Goal: Task Accomplishment & Management: Manage account settings

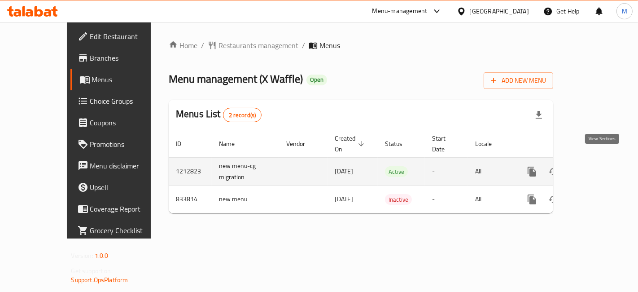
click at [603, 161] on link "enhanced table" at bounding box center [597, 172] width 22 height 22
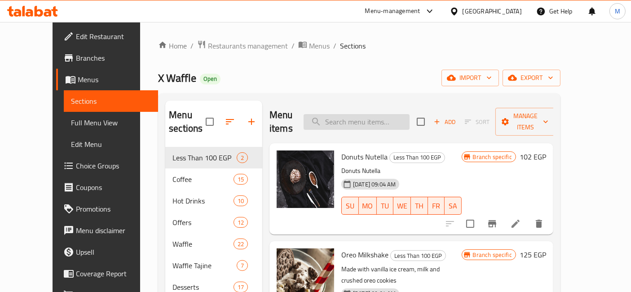
click at [383, 114] on input "search" at bounding box center [357, 122] width 106 height 16
type input "m"
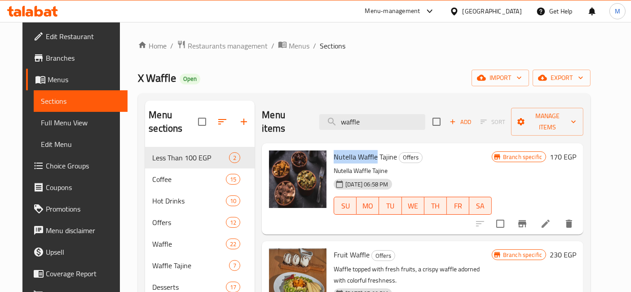
drag, startPoint x: 371, startPoint y: 141, endPoint x: 327, endPoint y: 143, distance: 44.5
click at [330, 147] on div "Nutella Waffle Tajine Offers Nutella Waffle Tajine [DATE] 06:58 PM SU MO TU WE …" at bounding box center [412, 189] width 165 height 84
copy span "Nutella Waffle"
click at [355, 115] on input "waffle" at bounding box center [372, 122] width 106 height 16
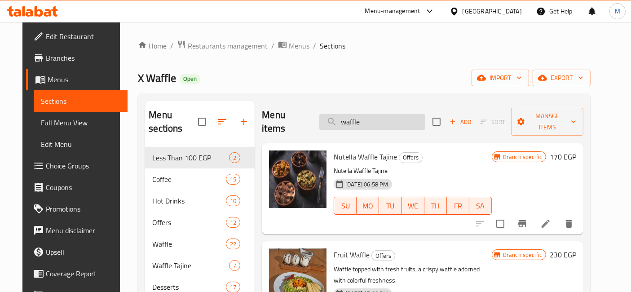
paste input "Nutella Waffle"
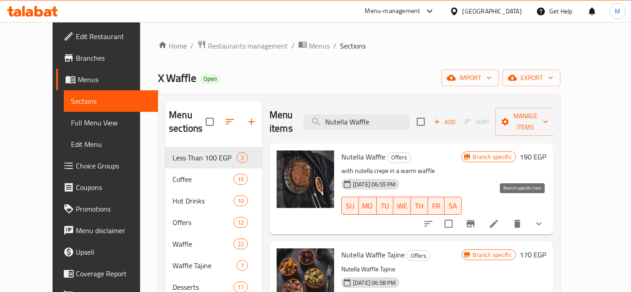
type input "Nutella Waffle"
click at [476, 218] on icon "Branch-specific-item" at bounding box center [470, 223] width 11 height 11
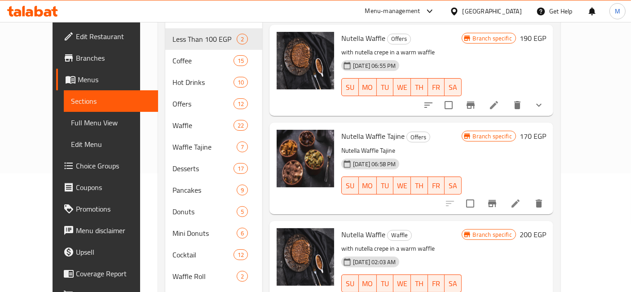
scroll to position [150, 0]
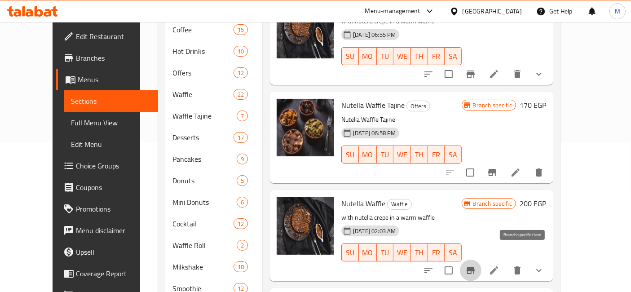
click at [476, 265] on icon "Branch-specific-item" at bounding box center [470, 270] width 11 height 11
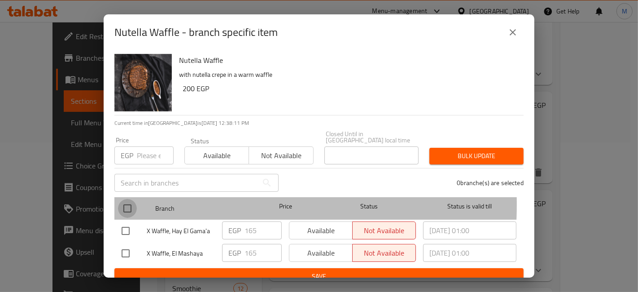
click at [125, 199] on input "checkbox" at bounding box center [127, 208] width 19 height 19
checkbox input "true"
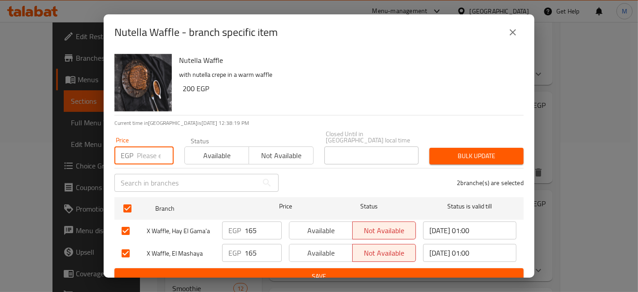
click at [137, 157] on input "number" at bounding box center [155, 155] width 37 height 18
type input "215"
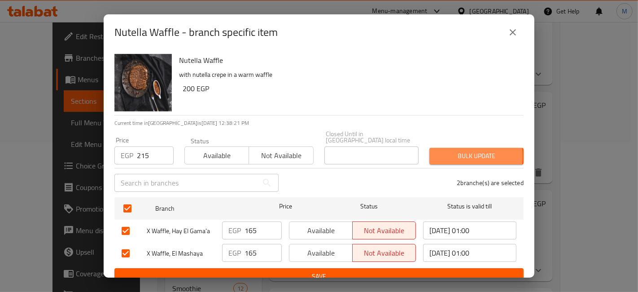
click at [450, 150] on span "Bulk update" at bounding box center [477, 155] width 80 height 11
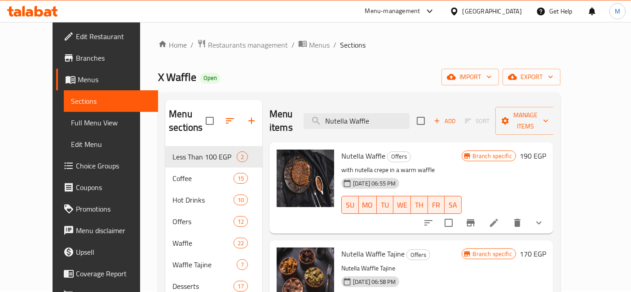
scroll to position [0, 0]
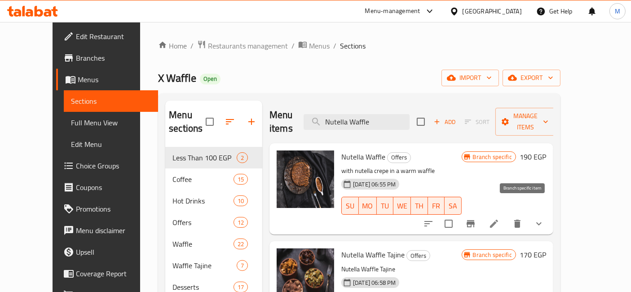
click at [475, 220] on icon "Branch-specific-item" at bounding box center [470, 223] width 8 height 7
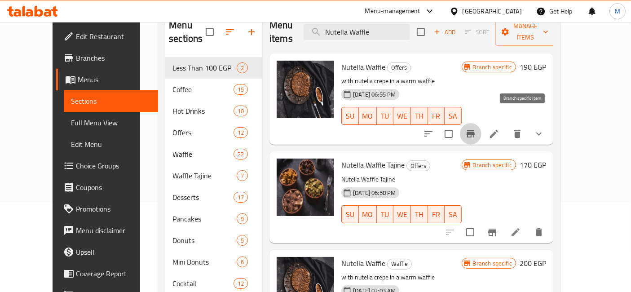
scroll to position [100, 0]
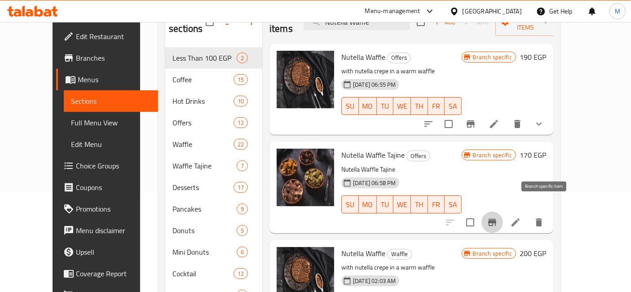
click at [497, 217] on icon "Branch-specific-item" at bounding box center [492, 222] width 11 height 11
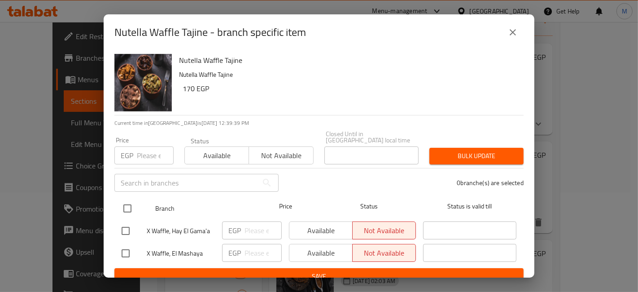
click at [133, 201] on input "checkbox" at bounding box center [127, 208] width 19 height 19
checkbox input "true"
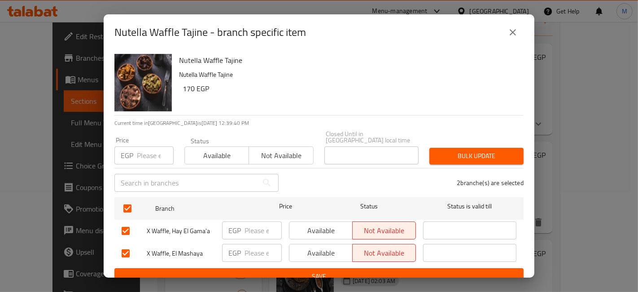
click at [145, 149] on input "number" at bounding box center [155, 155] width 37 height 18
type input "220"
click at [456, 151] on span "Bulk update" at bounding box center [477, 155] width 80 height 11
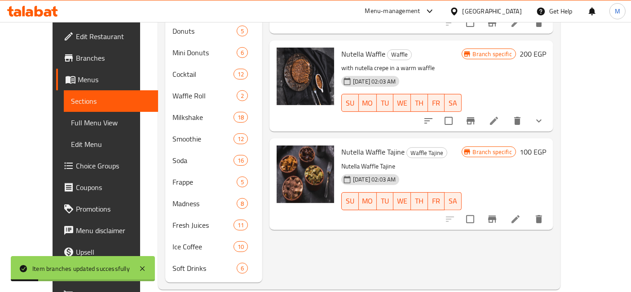
scroll to position [0, 0]
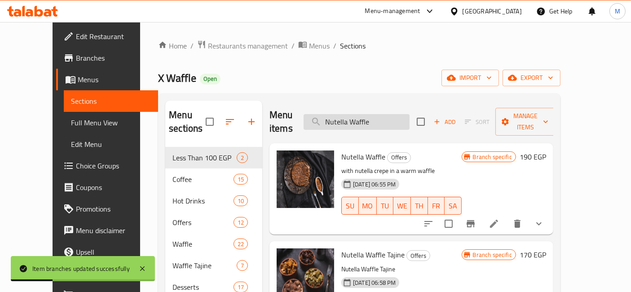
click at [360, 114] on input "Nutella Waffle" at bounding box center [357, 122] width 106 height 16
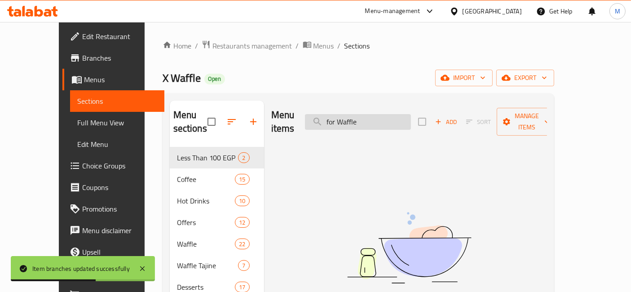
click at [359, 114] on input "for Waffle" at bounding box center [358, 122] width 106 height 16
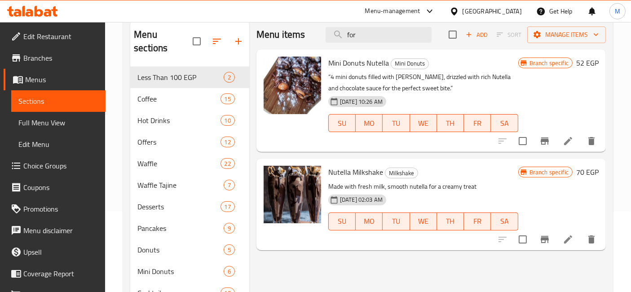
scroll to position [65, 0]
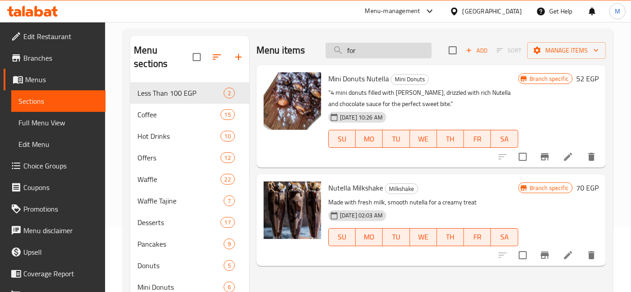
click at [364, 44] on input "for" at bounding box center [379, 51] width 106 height 16
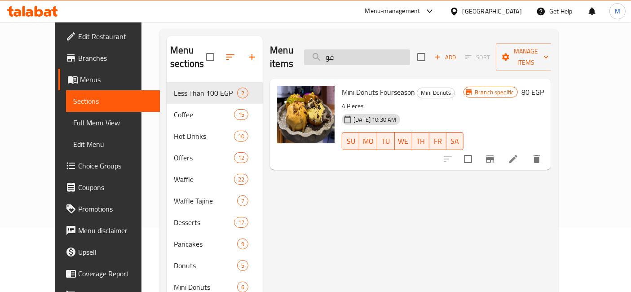
type input "ف"
type input "5"
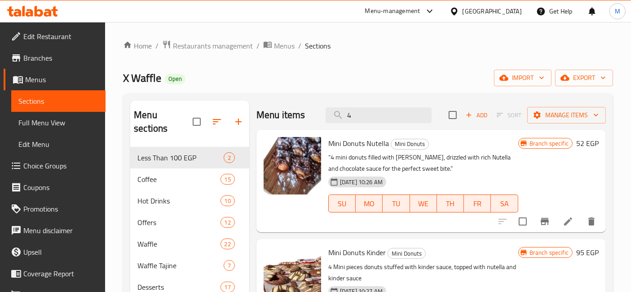
scroll to position [0, 0]
click at [369, 114] on input "4" at bounding box center [379, 115] width 106 height 16
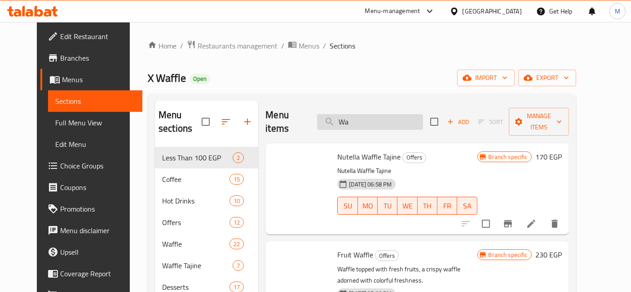
type input "W"
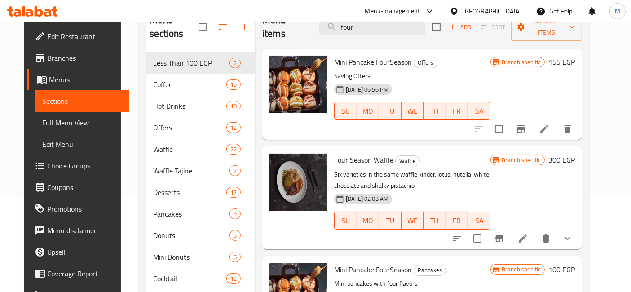
scroll to position [100, 0]
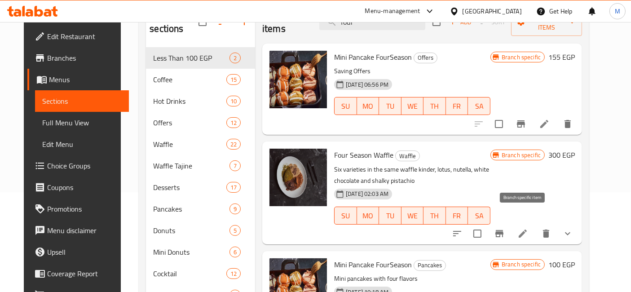
type input "four"
click at [510, 226] on button "Branch-specific-item" at bounding box center [499, 234] width 22 height 22
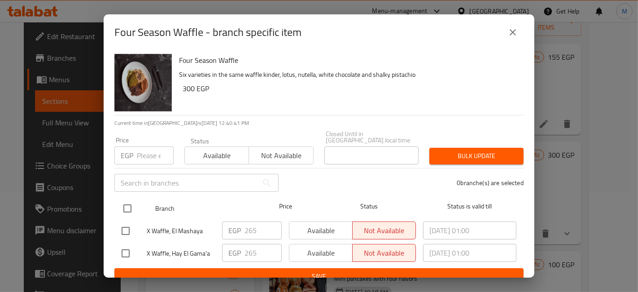
click at [130, 199] on input "checkbox" at bounding box center [127, 208] width 19 height 19
checkbox input "true"
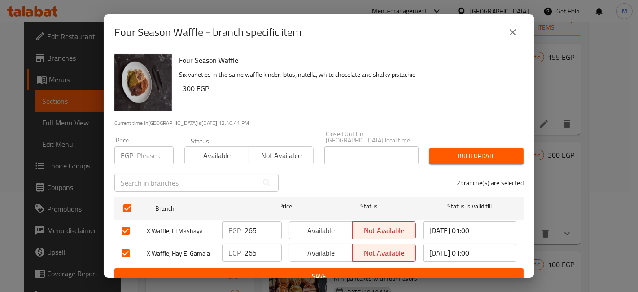
click at [135, 146] on div "EGP Price" at bounding box center [143, 155] width 59 height 18
type input "315"
click at [445, 150] on span "Bulk update" at bounding box center [477, 155] width 80 height 11
